Goal: Find specific page/section: Find specific page/section

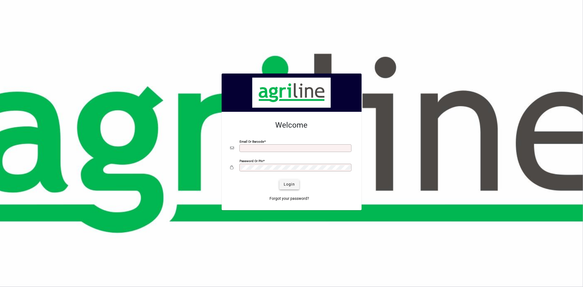
type input "**********"
click at [291, 187] on span "Login" at bounding box center [289, 185] width 11 height 6
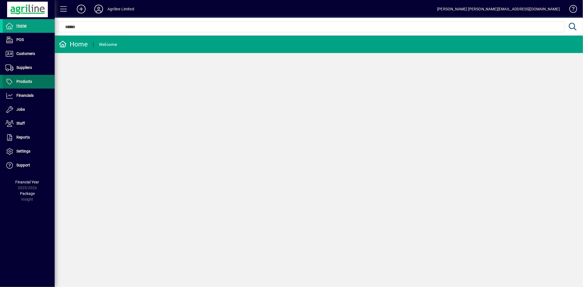
click at [34, 81] on span at bounding box center [29, 81] width 52 height 13
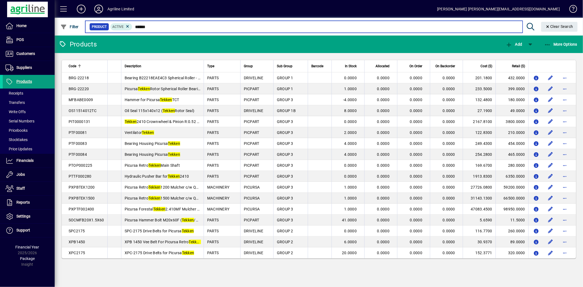
type input "******"
